Goal: Obtain resource: Download file/media

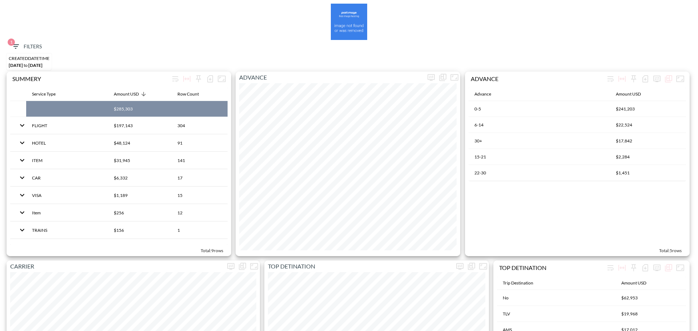
click at [19, 45] on icon "button" at bounding box center [15, 46] width 9 height 9
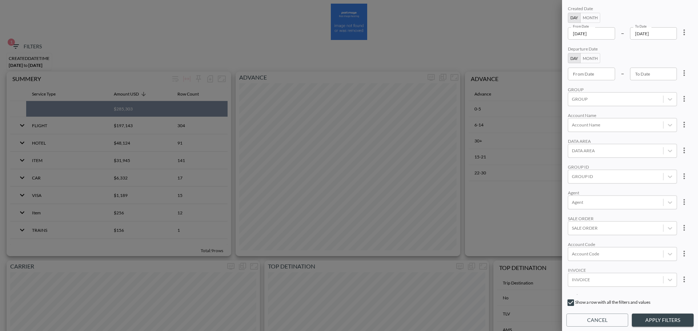
click at [689, 35] on button "more" at bounding box center [684, 32] width 15 height 15
click at [660, 45] on li "Clear" at bounding box center [657, 49] width 65 height 13
type input "YYYY-MM-DD"
click at [601, 35] on input "YYYY-MM-DD" at bounding box center [591, 33] width 47 height 12
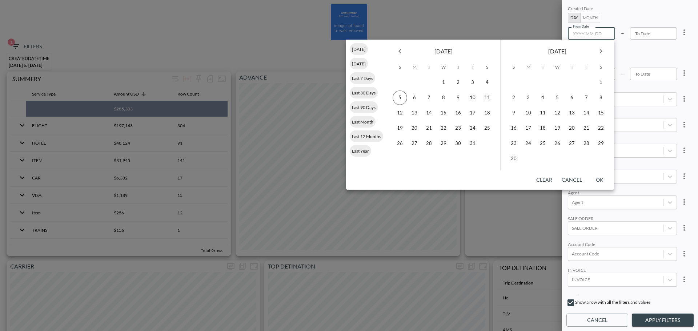
click at [399, 55] on icon "Previous month" at bounding box center [400, 51] width 9 height 9
click at [430, 113] on button "16" at bounding box center [429, 113] width 15 height 15
type input "2025-09-16"
click at [429, 142] on button "30" at bounding box center [429, 143] width 15 height 15
type input "[DATE]"
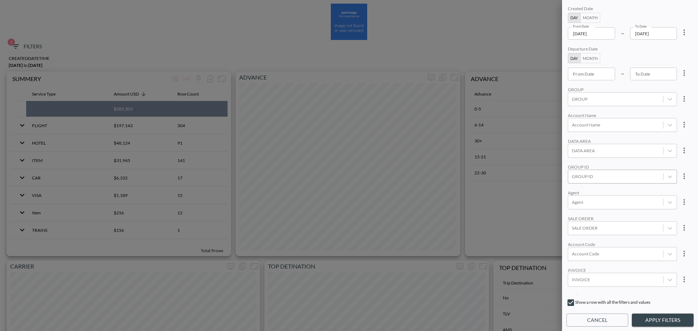
click at [590, 176] on div at bounding box center [616, 176] width 88 height 7
click at [577, 153] on input "YOPO" at bounding box center [573, 152] width 15 height 15
type input "yopo"
click at [623, 136] on div "Created Date Day Month From Date 2025-09-16 From Date – To Date 2025-09-30 To D…" at bounding box center [629, 149] width 127 height 290
click at [663, 320] on button "Apply Filters" at bounding box center [663, 320] width 62 height 13
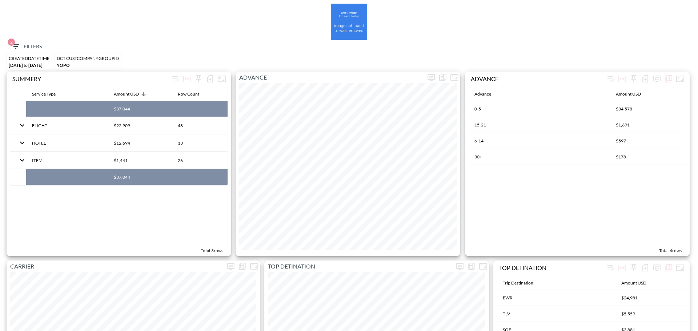
click at [25, 46] on span "2 Filters" at bounding box center [26, 46] width 31 height 9
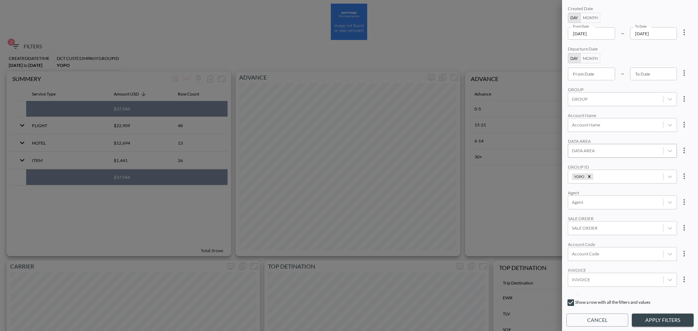
scroll to position [100, 0]
click at [592, 234] on div "SERVICE TYPE" at bounding box center [615, 235] width 95 height 10
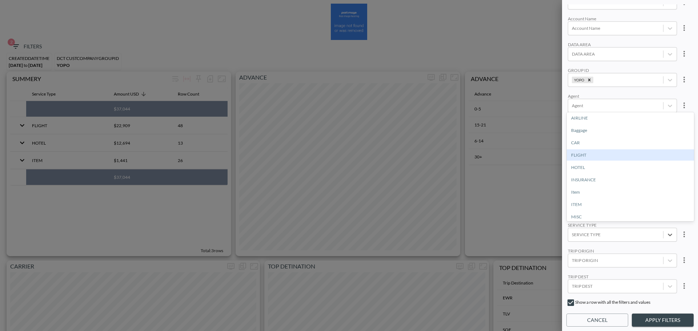
click at [586, 159] on div "FLIGHT" at bounding box center [630, 154] width 127 height 11
click at [662, 314] on button "Apply Filters" at bounding box center [663, 320] width 62 height 13
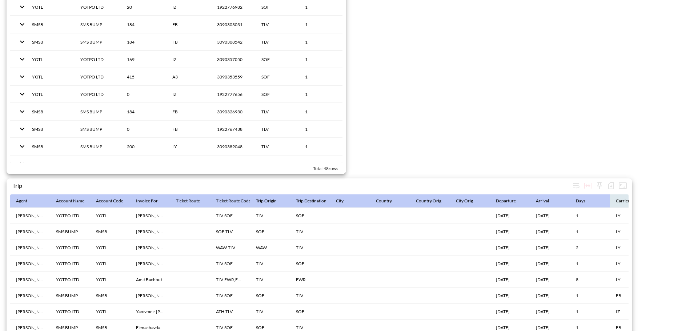
scroll to position [1123, 0]
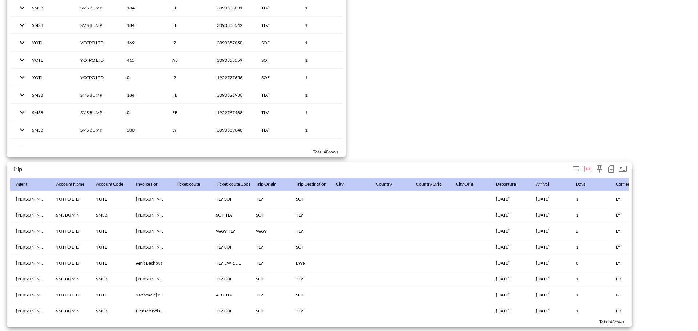
click at [608, 165] on icon "button" at bounding box center [611, 169] width 9 height 9
click at [573, 180] on li "Download CSV ( 48 Rows )" at bounding box center [573, 180] width 85 height 13
click at [614, 165] on icon "button" at bounding box center [611, 168] width 6 height 7
click at [587, 176] on li "Download CSV ( 48 Rows )" at bounding box center [573, 180] width 85 height 13
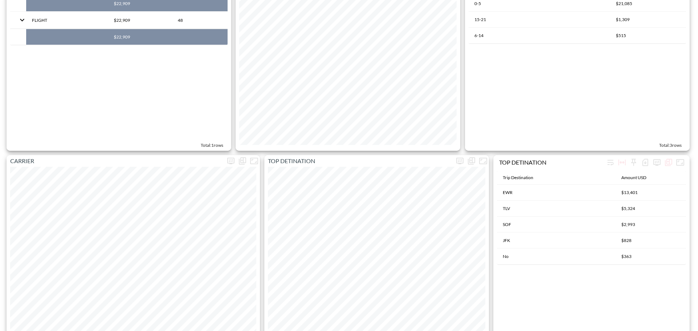
scroll to position [0, 0]
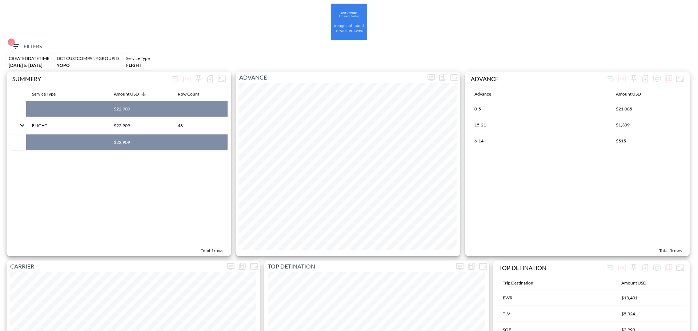
click at [9, 45] on span "3" at bounding box center [11, 42] width 7 height 7
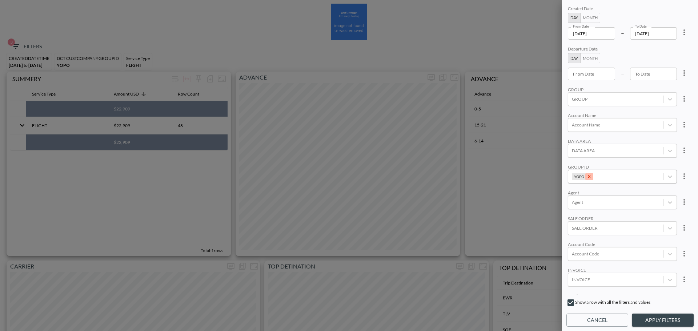
click at [589, 175] on icon "Remove YOPO" at bounding box center [589, 176] width 5 height 5
click at [687, 33] on icon "more" at bounding box center [684, 32] width 9 height 9
click at [678, 54] on li "Clear" at bounding box center [657, 49] width 65 height 13
type input "YYYY-MM-DD"
click at [582, 32] on div "From Date YYYY-MM-DD From Date" at bounding box center [591, 33] width 47 height 12
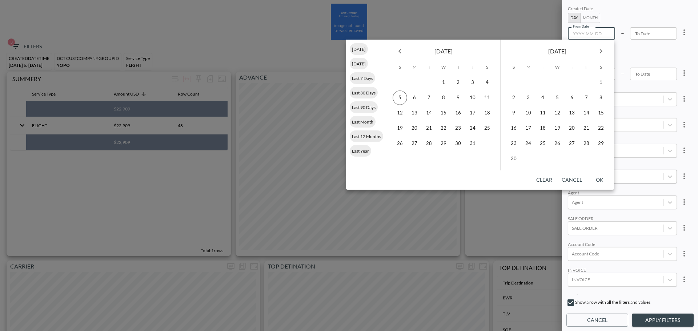
click at [400, 51] on icon "Previous month" at bounding box center [400, 51] width 9 height 9
click at [413, 82] on button "1" at bounding box center [414, 82] width 15 height 15
type input "[DATE]"
click at [430, 143] on button "30" at bounding box center [429, 143] width 15 height 15
type input "[DATE]"
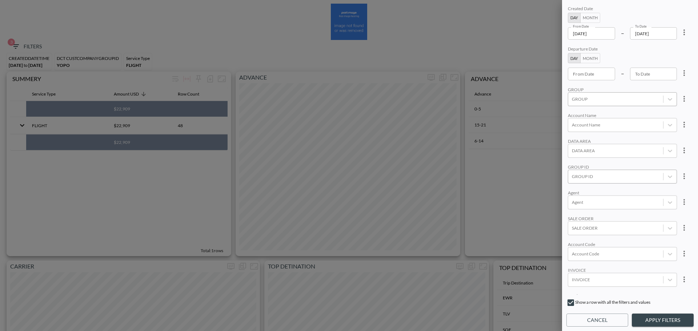
click at [620, 95] on div "GROUP" at bounding box center [615, 99] width 95 height 10
click at [573, 121] on input "GOV" at bounding box center [573, 119] width 15 height 15
click at [626, 87] on div "GROUP" at bounding box center [622, 89] width 109 height 5
click at [668, 322] on button "Apply Filters" at bounding box center [663, 320] width 62 height 13
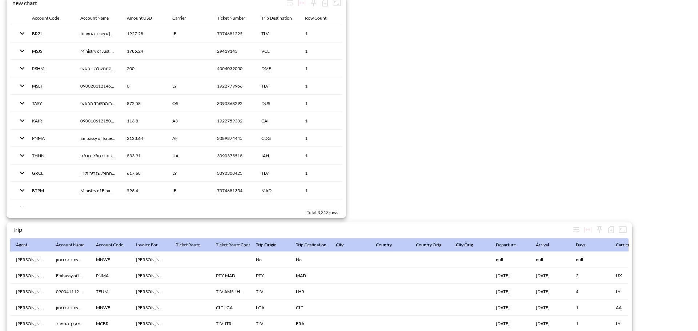
scroll to position [1123, 0]
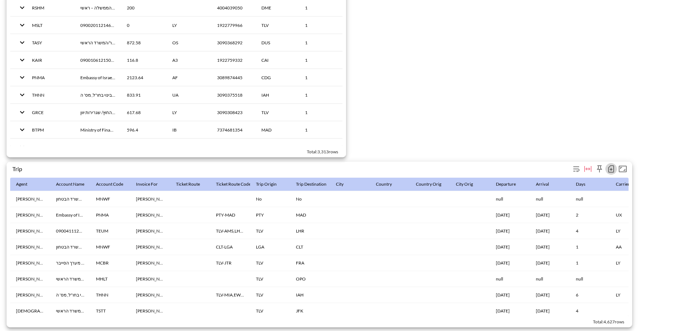
click at [610, 168] on icon "button" at bounding box center [611, 169] width 3 height 3
click at [586, 176] on li "Download CSV ( 4,627 Rows )" at bounding box center [569, 180] width 93 height 13
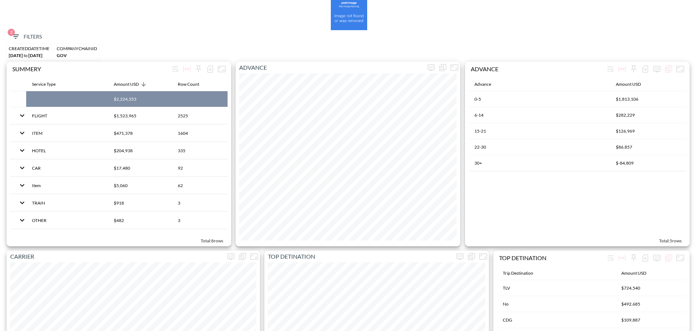
scroll to position [0, 0]
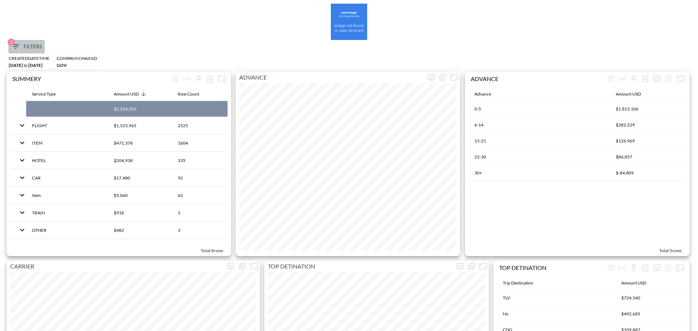
click at [20, 48] on icon "button" at bounding box center [15, 46] width 9 height 9
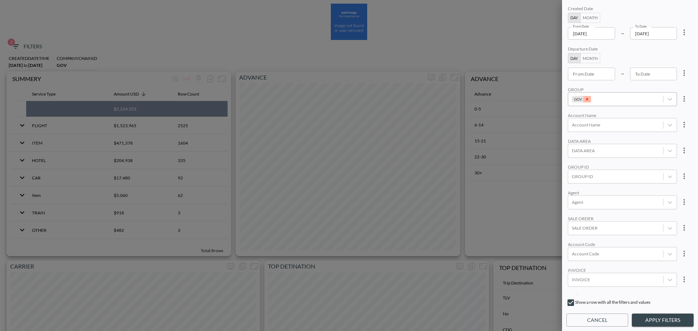
click at [586, 100] on icon "Remove GOV" at bounding box center [587, 99] width 3 height 3
click at [604, 177] on div at bounding box center [616, 176] width 88 height 7
type input "פ"
click at [574, 146] on input "PRILENIA" at bounding box center [573, 140] width 15 height 15
type input "PRI"
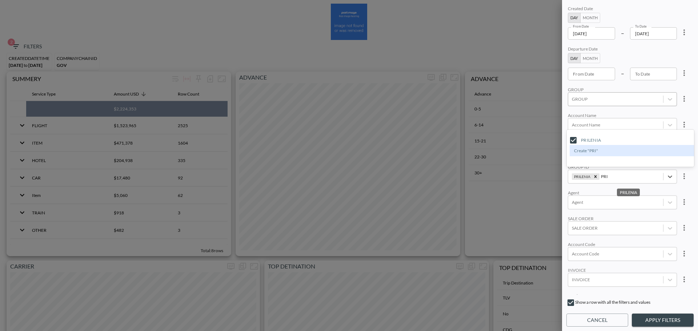
click at [618, 109] on div "Created Date Day Month From Date 2025-09-01 From Date – To Date 2025-09-30 To D…" at bounding box center [629, 149] width 127 height 290
click at [666, 324] on button "Apply Filters" at bounding box center [663, 320] width 62 height 13
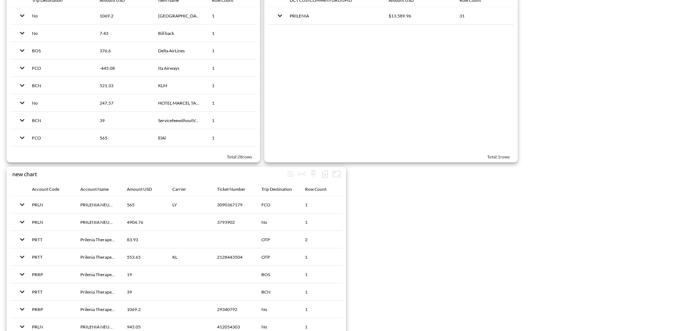
scroll to position [982, 0]
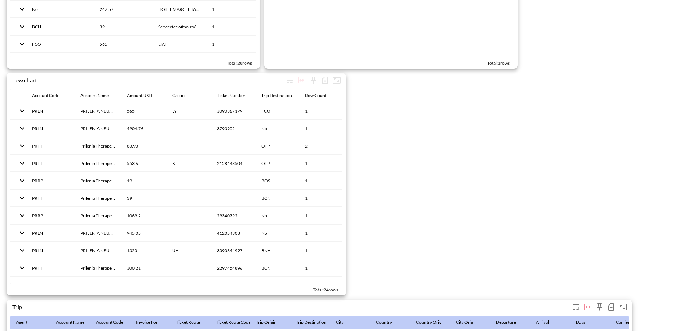
click at [610, 302] on button "button" at bounding box center [611, 307] width 12 height 12
click at [574, 300] on li "Download CSV ( 31 Rows )" at bounding box center [573, 302] width 85 height 13
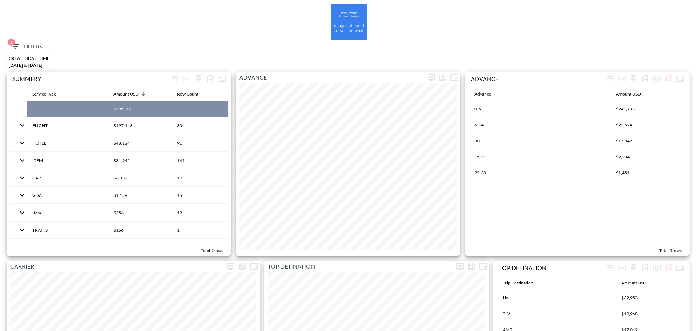
click at [31, 45] on span "1 Filters" at bounding box center [26, 46] width 31 height 9
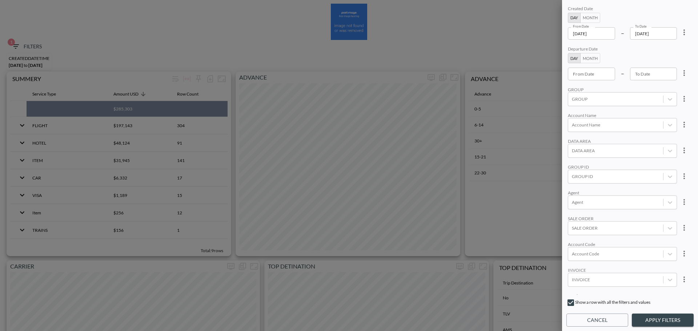
click at [613, 33] on input "[DATE]" at bounding box center [591, 33] width 47 height 12
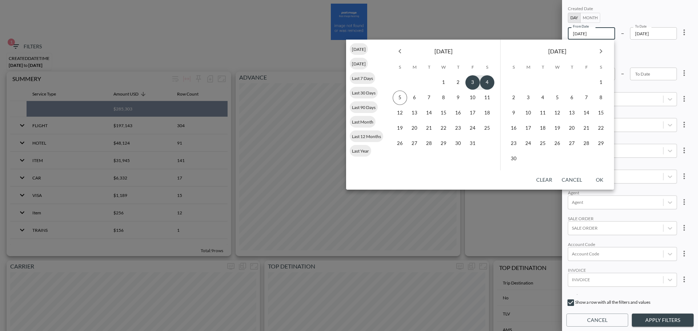
click at [403, 51] on icon "Previous month" at bounding box center [400, 51] width 9 height 9
click at [414, 83] on button "1" at bounding box center [414, 82] width 15 height 15
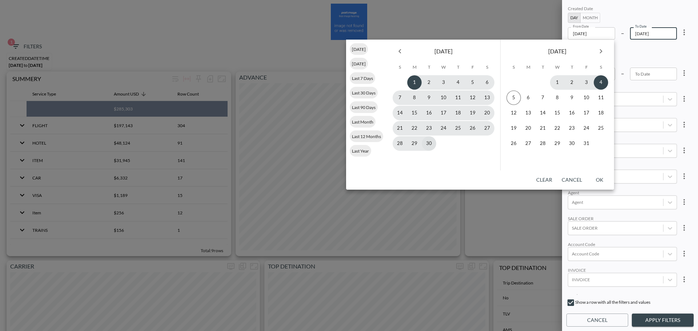
type input "[DATE]"
click at [426, 141] on button "30" at bounding box center [429, 143] width 15 height 15
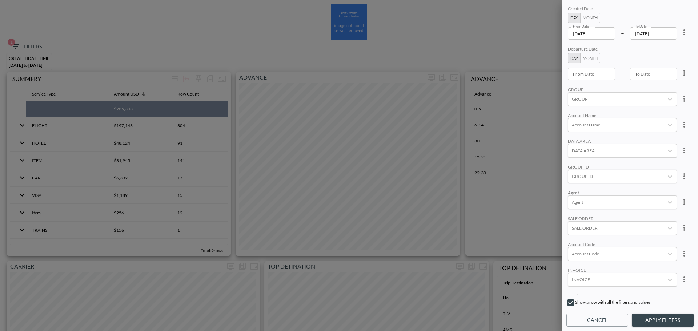
type input "[DATE]"
click at [611, 226] on div at bounding box center [616, 228] width 88 height 7
click at [606, 260] on div "Account Code" at bounding box center [622, 254] width 109 height 14
type input "m"
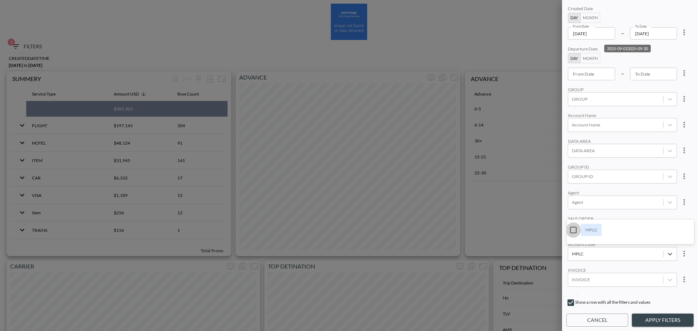
click at [576, 234] on input "MPLC" at bounding box center [573, 229] width 15 height 15
type input "MPLC"
click at [620, 193] on div "Agent" at bounding box center [622, 192] width 109 height 5
drag, startPoint x: 659, startPoint y: 318, endPoint x: 655, endPoint y: 317, distance: 4.5
click at [659, 318] on button "Apply Filters" at bounding box center [663, 320] width 62 height 13
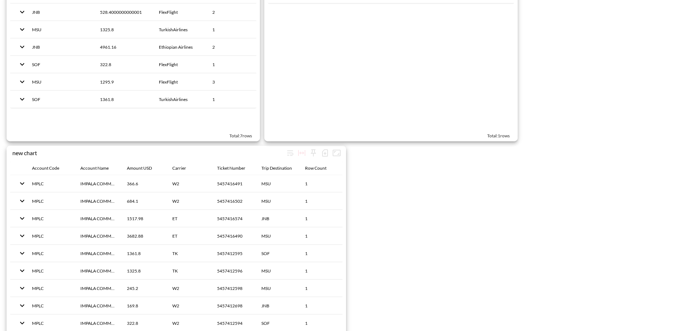
scroll to position [1123, 0]
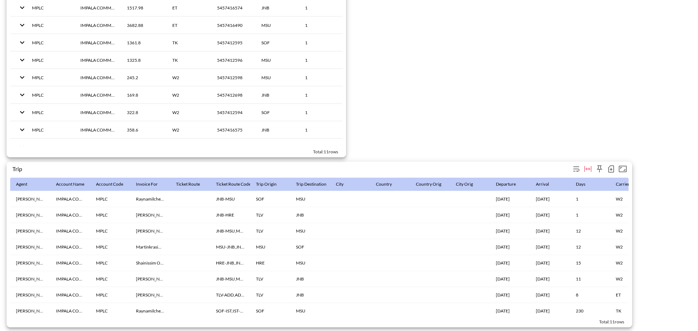
click at [609, 165] on icon "button" at bounding box center [611, 169] width 9 height 9
click at [549, 182] on li "Download CSV ( 11 Rows )" at bounding box center [573, 180] width 85 height 13
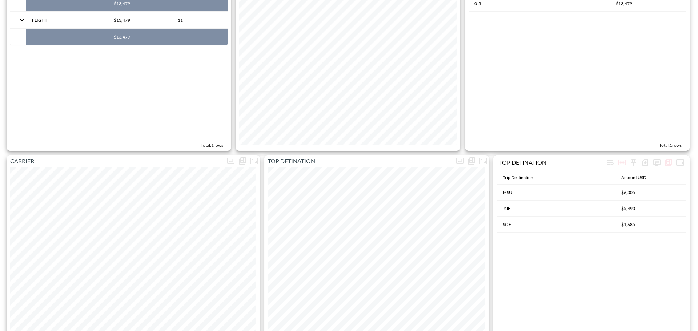
scroll to position [0, 0]
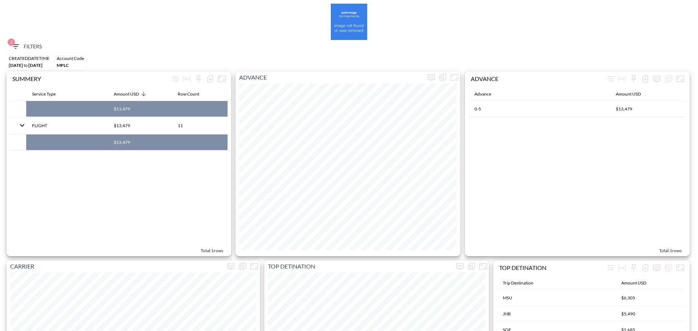
click at [19, 51] on span "2" at bounding box center [15, 46] width 9 height 9
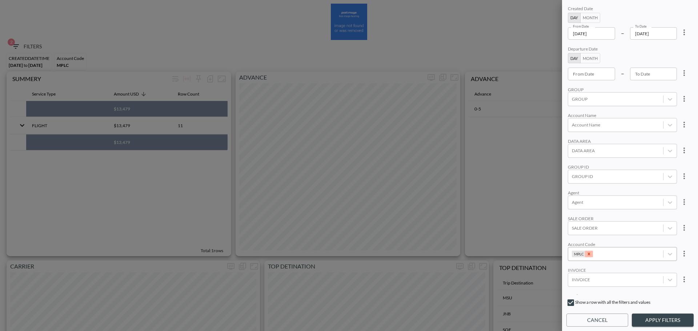
click at [590, 256] on icon "Remove MPLC" at bounding box center [588, 254] width 5 height 5
click at [599, 175] on div at bounding box center [616, 176] width 88 height 7
type input "M"
type input "ROY"
click at [612, 132] on div "Account Name" at bounding box center [622, 125] width 109 height 14
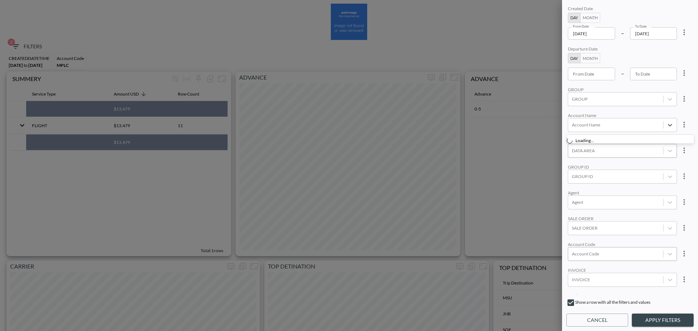
click at [606, 144] on div "DATA AREA" at bounding box center [622, 151] width 109 height 14
click at [609, 173] on div at bounding box center [616, 176] width 88 height 7
click at [589, 151] on div "Create "ROY"" at bounding box center [633, 150] width 127 height 11
type input "ROY"
click at [671, 320] on button "Apply Filters" at bounding box center [663, 320] width 62 height 13
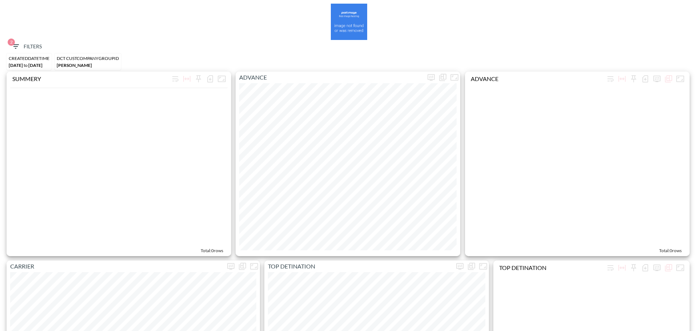
click at [33, 41] on button "2 Filters" at bounding box center [26, 46] width 36 height 13
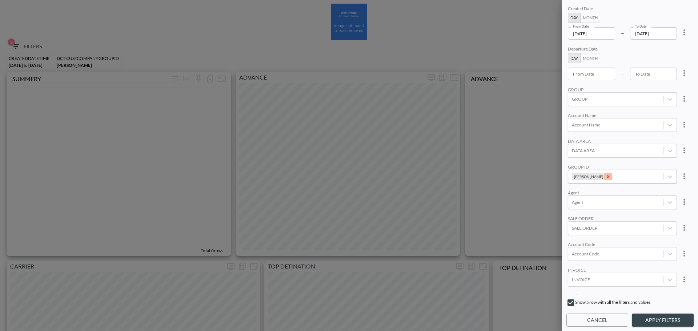
click at [607, 177] on icon "Remove ROY" at bounding box center [608, 176] width 3 height 3
click at [587, 186] on div "Account Code" at bounding box center [622, 181] width 109 height 14
click at [572, 158] on input "SASE" at bounding box center [573, 157] width 15 height 15
type input "SASE"
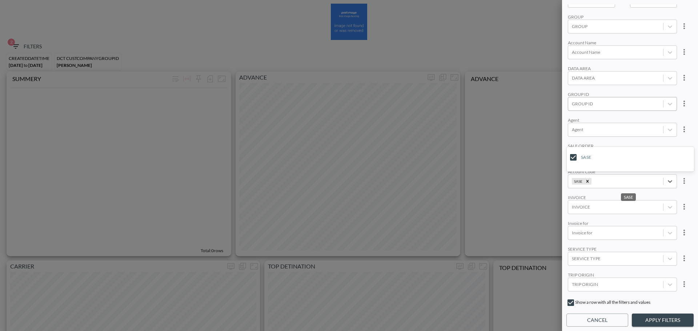
click at [614, 117] on div "Created Date Day Month From Date 2025-09-01 From Date – To Date 2025-09-30 To D…" at bounding box center [629, 149] width 127 height 290
click at [665, 317] on button "Apply Filters" at bounding box center [663, 320] width 62 height 13
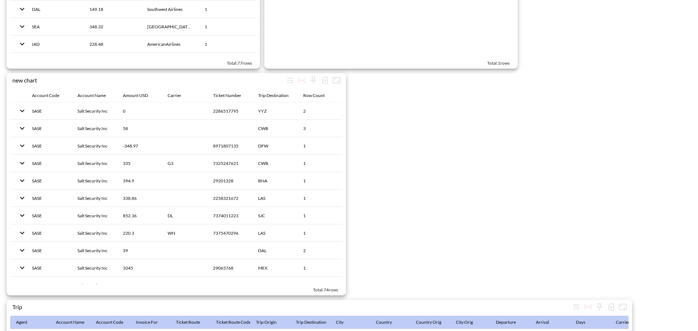
scroll to position [1123, 0]
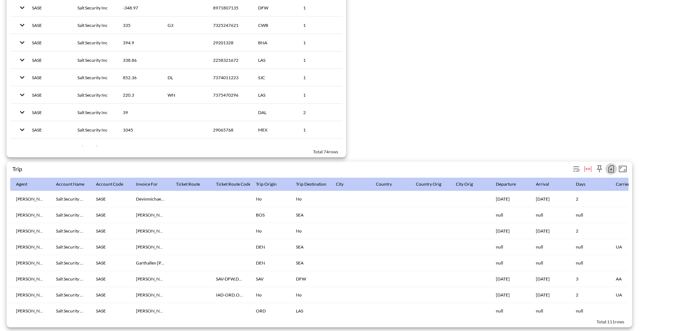
click at [609, 165] on icon "button" at bounding box center [611, 169] width 9 height 9
click at [575, 188] on li "Print" at bounding box center [571, 193] width 89 height 13
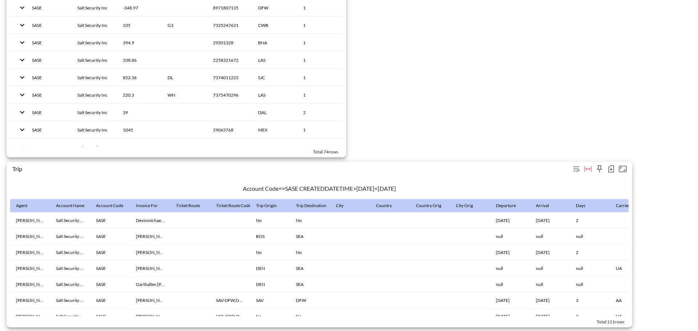
scroll to position [0, 0]
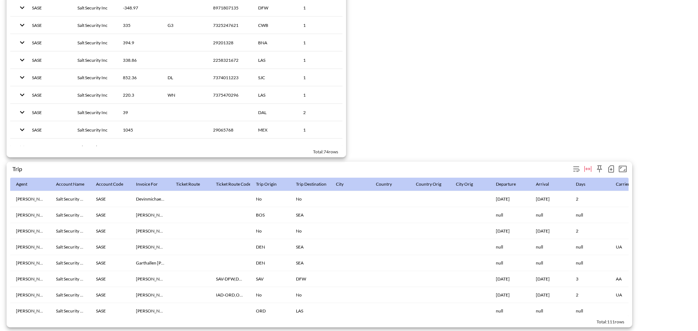
click at [612, 167] on icon "button" at bounding box center [611, 169] width 9 height 9
click at [549, 180] on li "Download CSV ( 111 Rows )" at bounding box center [571, 180] width 89 height 13
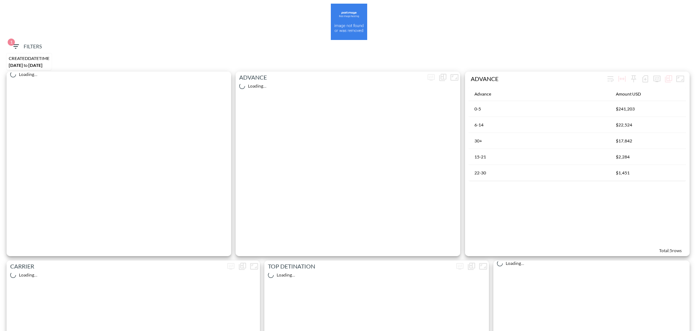
click at [25, 45] on span "1 Filters" at bounding box center [26, 46] width 31 height 9
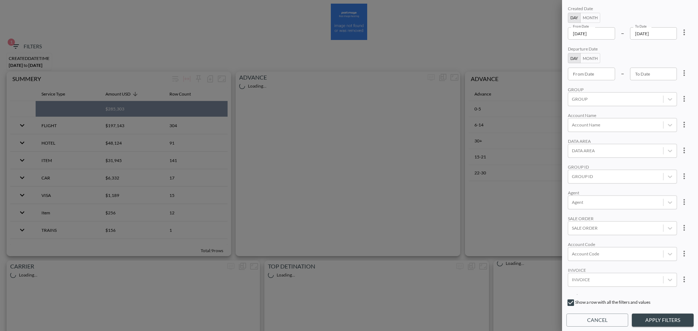
click at [609, 32] on input "2025-10-03" at bounding box center [591, 33] width 47 height 12
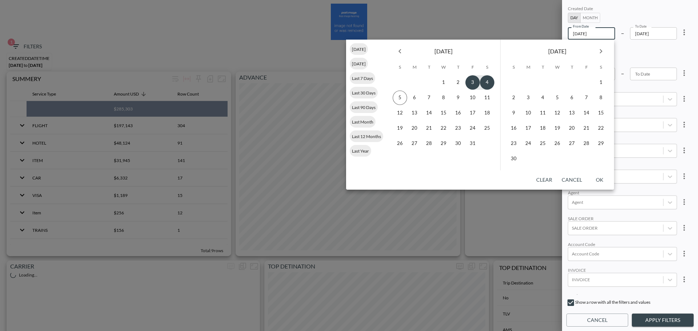
click at [397, 52] on icon "Previous month" at bounding box center [400, 51] width 9 height 9
click at [414, 81] on button "1" at bounding box center [414, 82] width 15 height 15
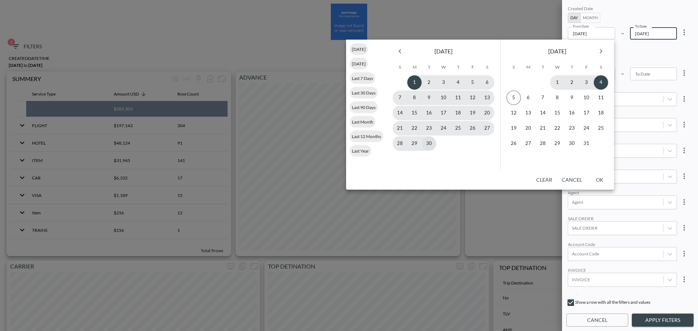
type input "[DATE]"
click at [429, 146] on button "30" at bounding box center [429, 143] width 15 height 15
type input "[DATE]"
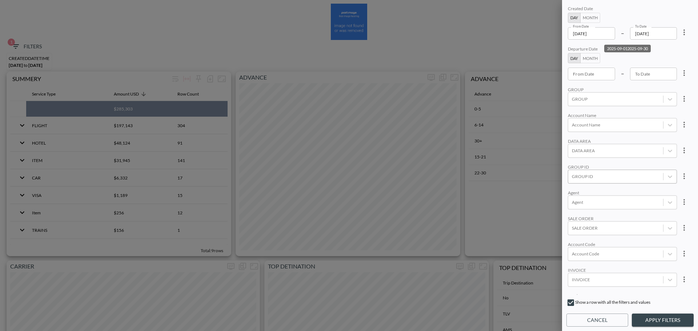
click at [609, 177] on div at bounding box center [616, 176] width 88 height 7
click at [572, 138] on input "APPSFLYER" at bounding box center [573, 140] width 15 height 15
type input "APPS"
click at [609, 112] on div "Created Date Day Month From Date 2025-09-01 From Date – To Date 2025-09-30 To D…" at bounding box center [629, 149] width 127 height 290
click at [673, 316] on button "Apply Filters" at bounding box center [663, 320] width 62 height 13
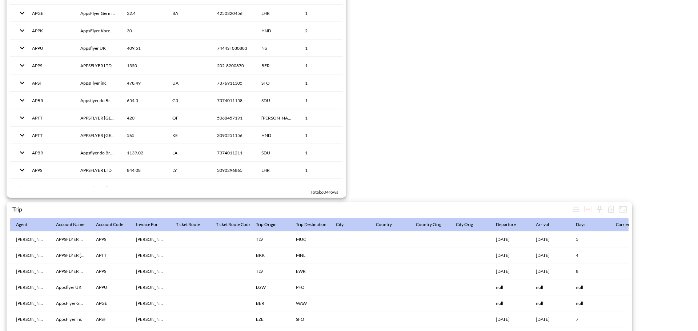
scroll to position [1123, 0]
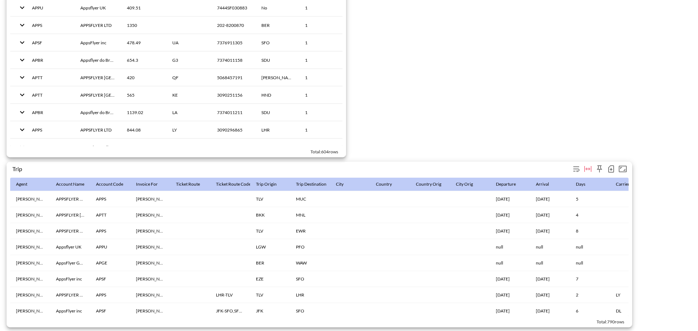
click at [609, 167] on icon "button" at bounding box center [611, 168] width 6 height 7
click at [580, 185] on li "Download CSV ( 790 Rows )" at bounding box center [571, 180] width 89 height 13
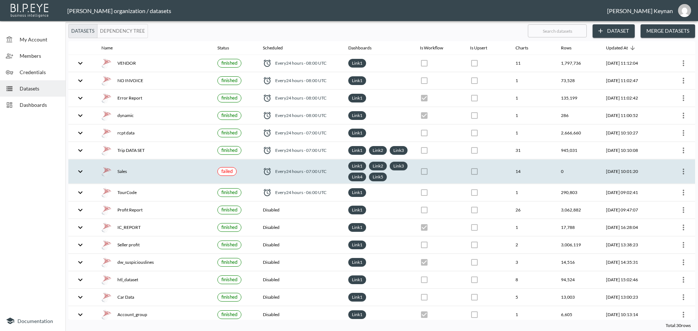
click at [683, 176] on icon "more" at bounding box center [683, 171] width 9 height 9
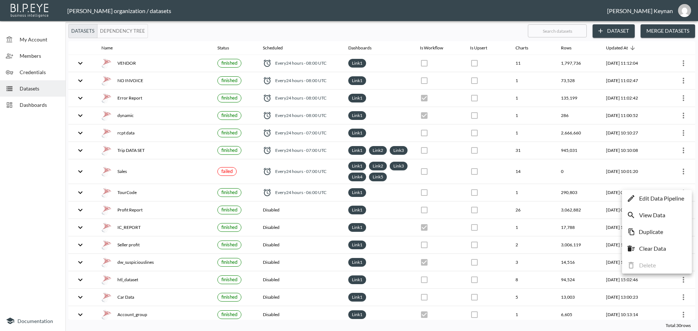
click at [674, 200] on p "Edit Data Pipeline" at bounding box center [661, 198] width 45 height 9
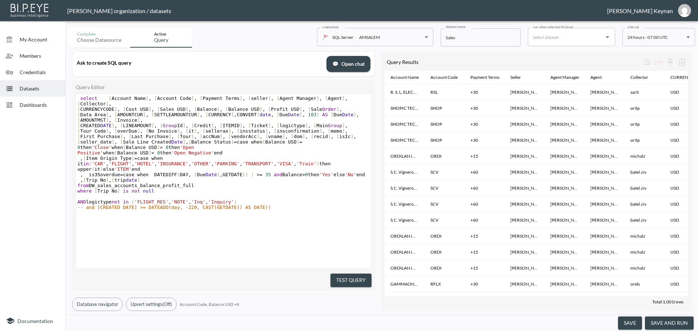
click at [674, 321] on button "save and run" at bounding box center [669, 323] width 49 height 13
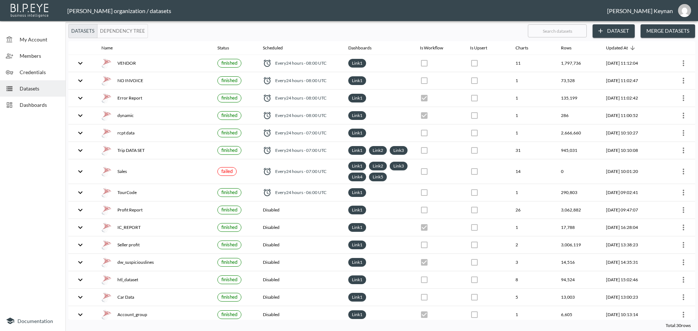
checkbox input "false"
checkbox input "true"
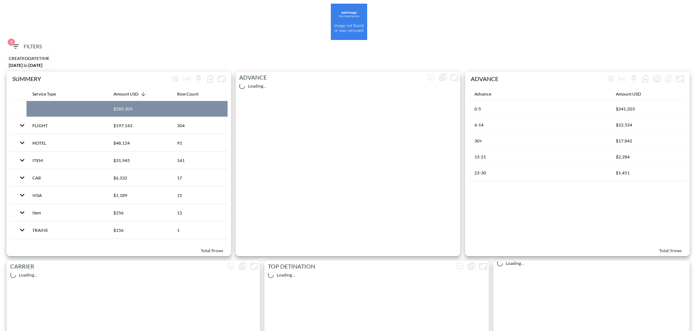
click at [31, 48] on span "1 Filters" at bounding box center [26, 46] width 31 height 9
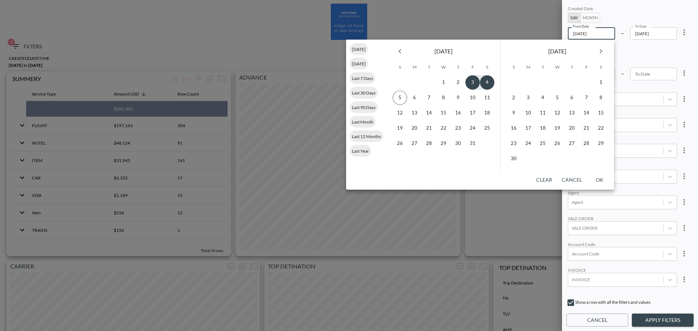
drag, startPoint x: 401, startPoint y: 55, endPoint x: 405, endPoint y: 56, distance: 4.0
click at [401, 55] on icon "Previous month" at bounding box center [400, 51] width 9 height 9
click at [684, 29] on icon "more" at bounding box center [684, 32] width 9 height 9
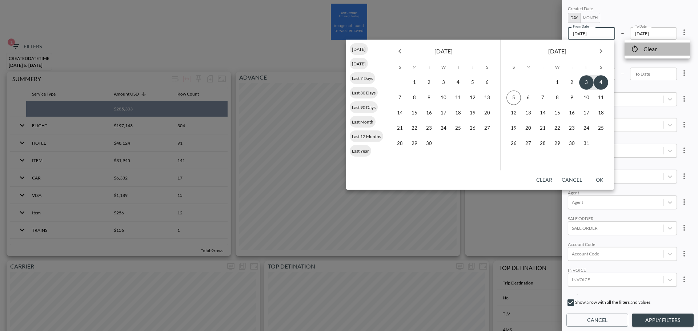
drag, startPoint x: 678, startPoint y: 50, endPoint x: 619, endPoint y: 76, distance: 64.4
click at [678, 51] on li "Clear" at bounding box center [657, 49] width 65 height 13
click at [625, 59] on div "Departure Date Day Month From Date From Date – To Date To Date" at bounding box center [622, 63] width 109 height 34
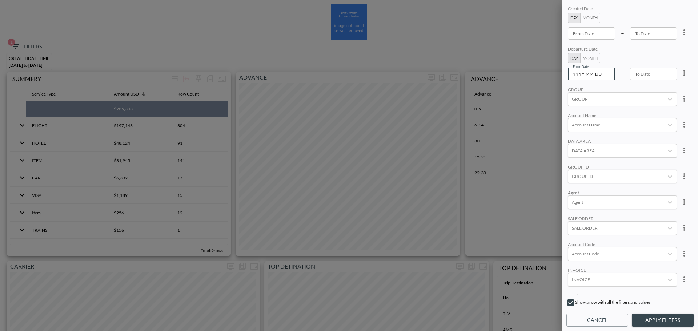
type input "YYYY-MM-DD"
click at [604, 73] on input "YYYY-MM-DD" at bounding box center [591, 74] width 47 height 12
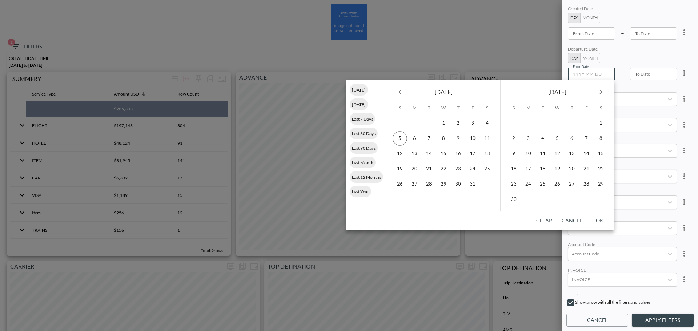
click at [407, 93] on button "Previous month" at bounding box center [400, 92] width 15 height 15
click at [418, 120] on button "1" at bounding box center [414, 123] width 15 height 15
type input "[DATE]"
type input "YYYY-MM-DD"
click at [431, 184] on button "30" at bounding box center [429, 184] width 15 height 15
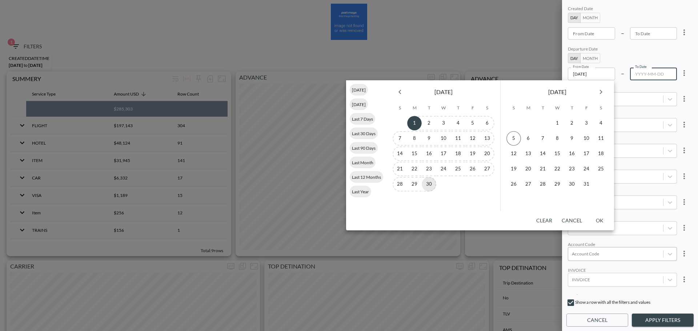
type input "[DATE]"
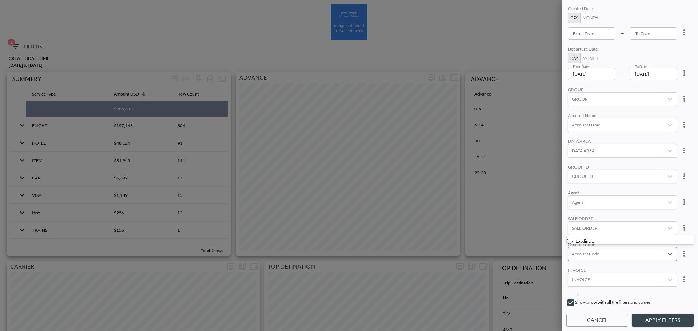
click at [597, 250] on div "Account Code" at bounding box center [615, 254] width 95 height 10
click at [575, 227] on input "BLUW" at bounding box center [573, 229] width 15 height 15
type input "BLUW"
click at [624, 188] on div "Created Date Day Month From Date From Date – To Date To Date Departure Date Day…" at bounding box center [629, 149] width 127 height 290
click at [650, 314] on button "Apply Filters" at bounding box center [663, 320] width 62 height 13
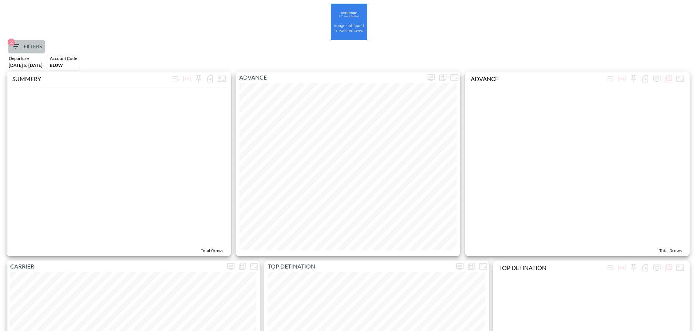
click at [29, 44] on span "2 Filters" at bounding box center [26, 46] width 31 height 9
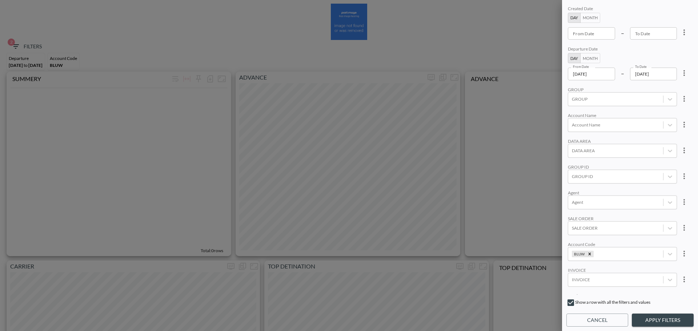
click at [604, 75] on input "[DATE]" at bounding box center [591, 74] width 47 height 12
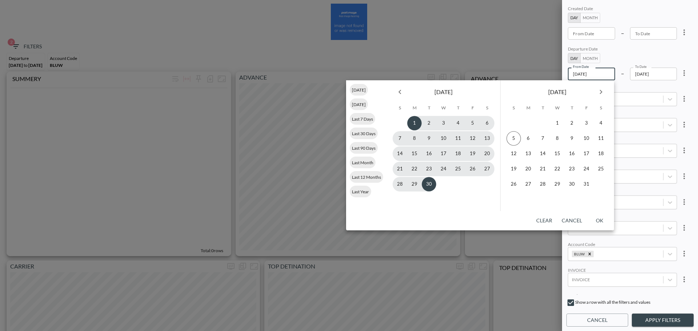
click at [404, 91] on button "Previous month" at bounding box center [400, 92] width 15 height 15
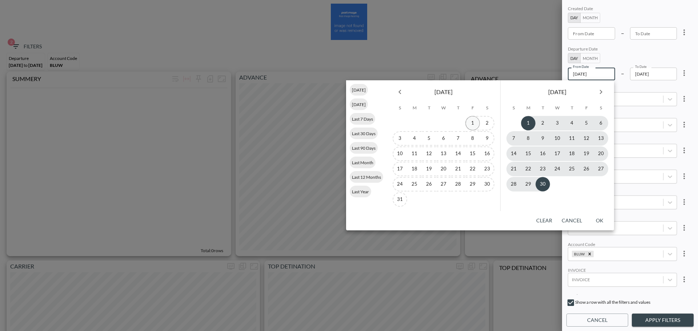
click at [471, 124] on button "1" at bounding box center [472, 123] width 15 height 15
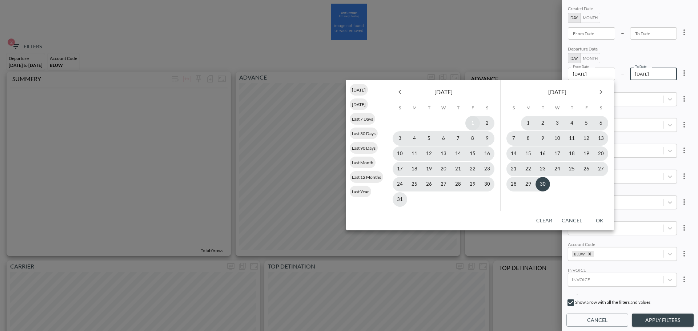
type input "[DATE]"
click at [544, 186] on button "30" at bounding box center [542, 184] width 15 height 15
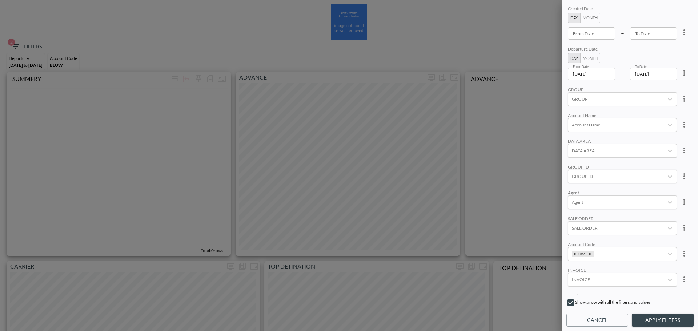
click at [666, 318] on button "Apply Filters" at bounding box center [663, 320] width 62 height 13
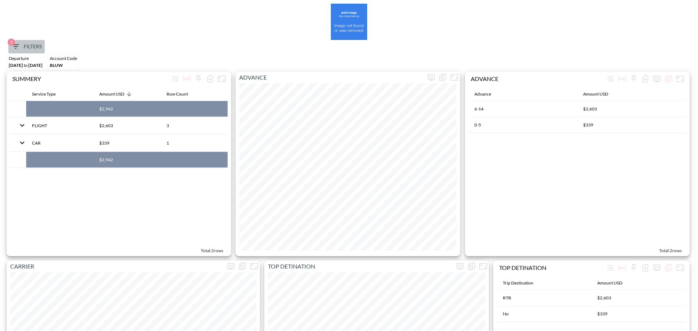
click at [42, 47] on span "2 Filters" at bounding box center [26, 46] width 31 height 9
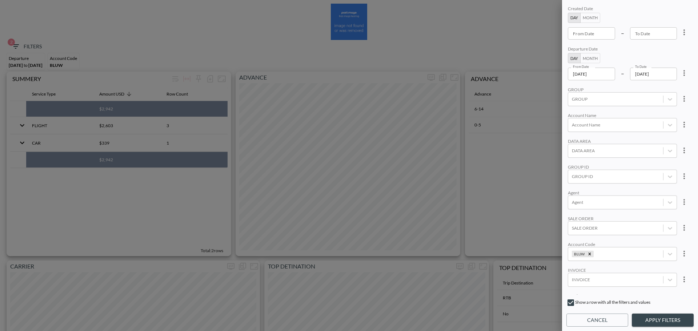
click at [680, 69] on icon "more" at bounding box center [684, 73] width 9 height 9
click at [675, 83] on ul "Clear" at bounding box center [657, 89] width 65 height 19
click at [666, 88] on li "Clear" at bounding box center [657, 89] width 65 height 13
click at [591, 254] on icon "Remove BLUW" at bounding box center [589, 254] width 5 height 5
type input "YYYY-MM-DD"
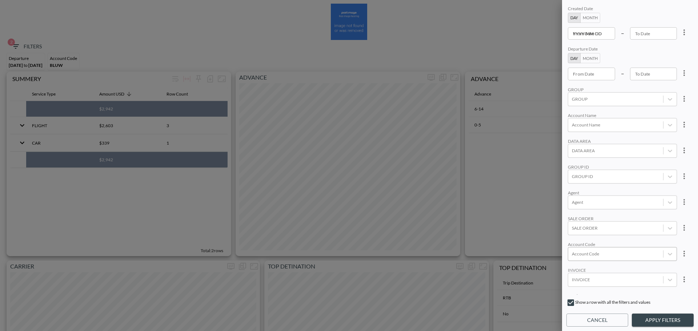
click at [589, 31] on div "From Date YYYY-MM-DD From Date" at bounding box center [591, 33] width 47 height 12
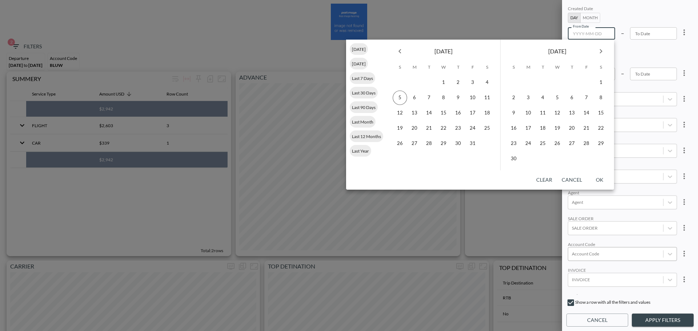
click at [404, 53] on icon "Previous month" at bounding box center [400, 51] width 9 height 9
click at [418, 80] on button "1" at bounding box center [414, 82] width 15 height 15
type input "[DATE]"
type input "YYYY-MM-DD"
click at [430, 143] on button "30" at bounding box center [429, 143] width 15 height 15
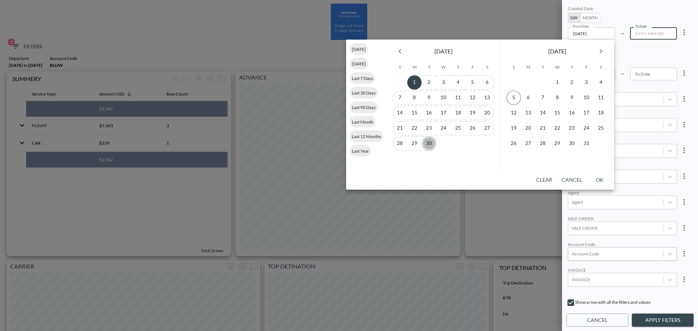
type input "[DATE]"
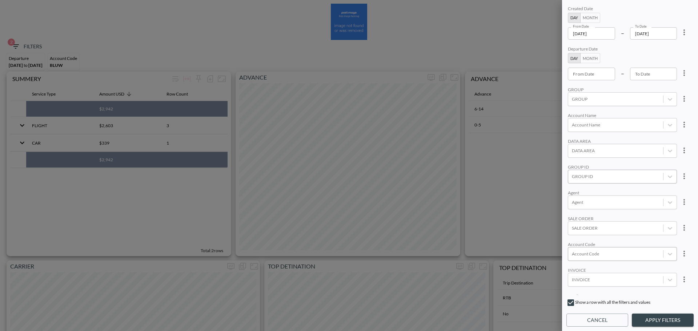
click at [607, 173] on div at bounding box center [616, 176] width 88 height 7
click at [572, 140] on input "SPORTORITY" at bounding box center [573, 140] width 15 height 15
type input "SPO"
click at [634, 85] on div "Created Date Day Month From Date [DATE] From Date – To Date [DATE] To Date Depa…" at bounding box center [629, 149] width 127 height 290
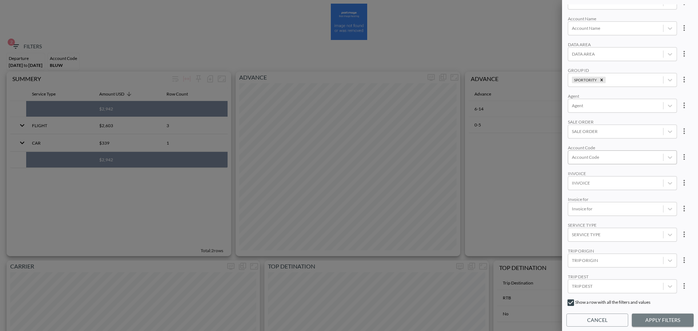
click at [659, 317] on button "Apply Filters" at bounding box center [663, 320] width 62 height 13
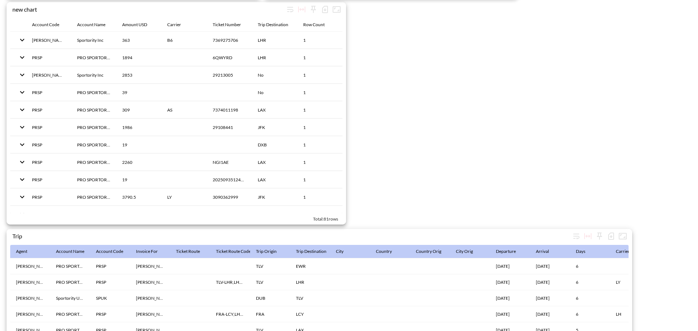
scroll to position [1123, 0]
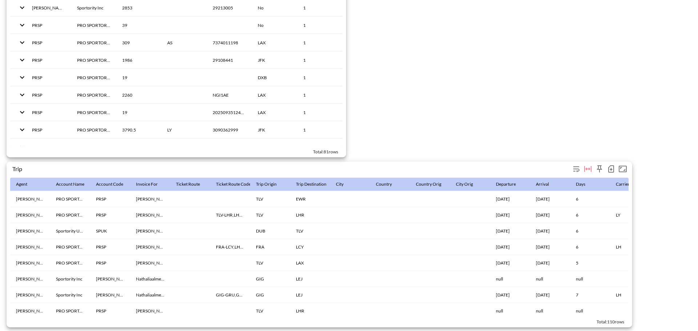
click at [611, 168] on icon "button" at bounding box center [611, 169] width 3 height 3
click at [574, 177] on li "Download CSV ( 110 Rows )" at bounding box center [571, 180] width 89 height 13
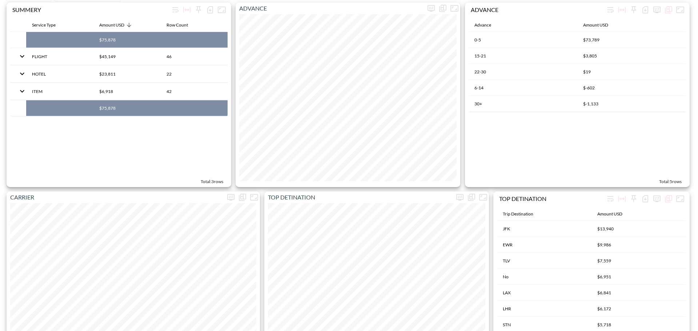
scroll to position [0, 0]
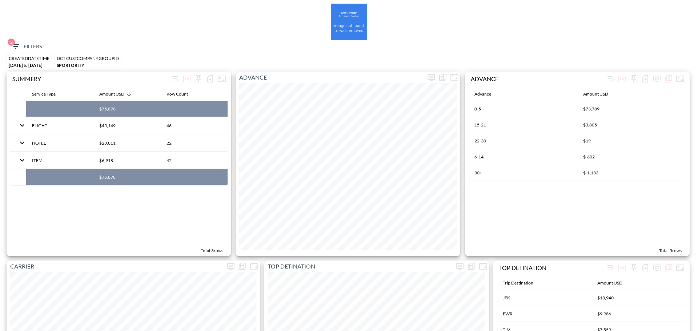
click at [24, 45] on span "2 Filters" at bounding box center [26, 46] width 31 height 9
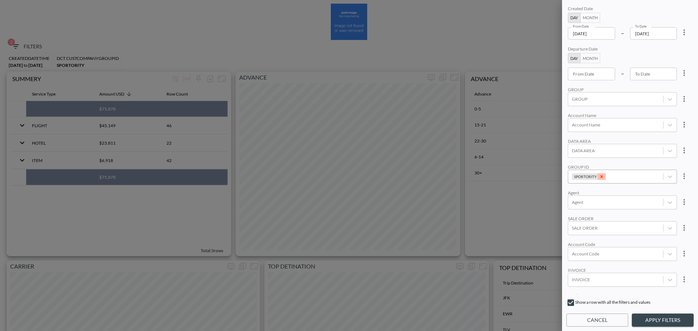
click at [599, 177] on icon "Remove SPORTORITY" at bounding box center [601, 176] width 5 height 5
click at [599, 177] on div at bounding box center [616, 176] width 88 height 7
type input "פ"
click at [574, 143] on input "PERSONETIC" at bounding box center [573, 140] width 15 height 15
type input "PERS"
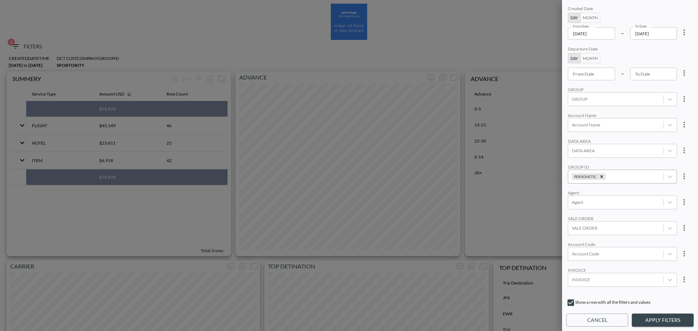
click at [632, 107] on div "Created Date Day Month From Date [DATE] From Date – To Date [DATE] To Date Depa…" at bounding box center [629, 149] width 127 height 290
click at [671, 324] on button "Apply Filters" at bounding box center [663, 320] width 62 height 13
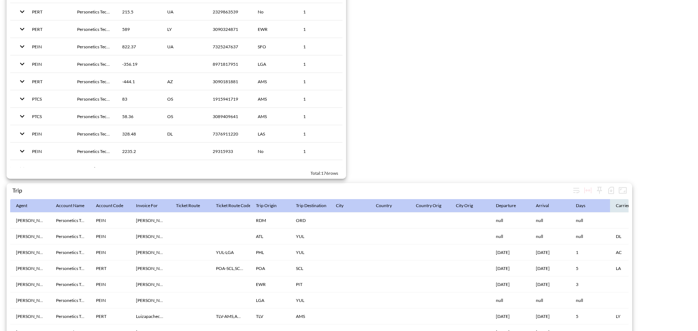
scroll to position [1123, 0]
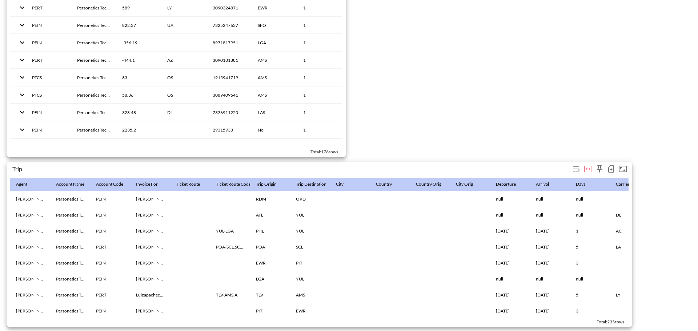
click at [610, 165] on icon "button" at bounding box center [611, 169] width 9 height 9
click at [569, 180] on li "Download CSV ( 233 Rows )" at bounding box center [571, 180] width 89 height 13
